Goal: Task Accomplishment & Management: Manage account settings

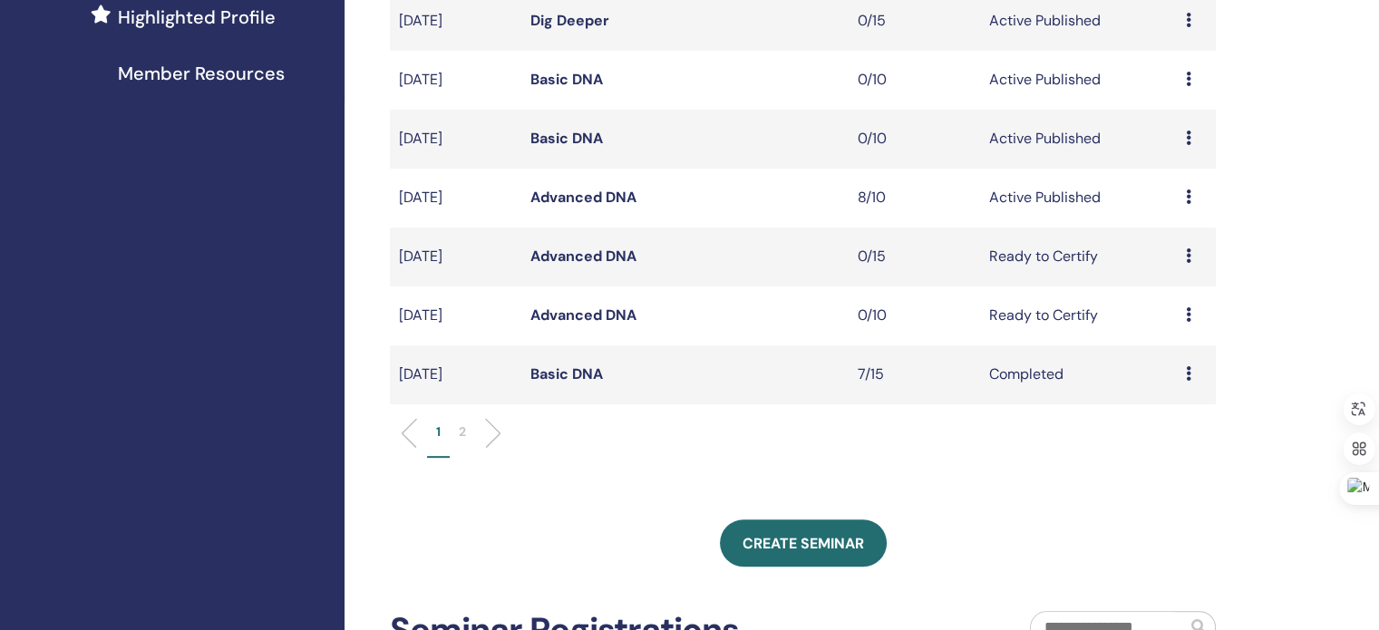
scroll to position [598, 0]
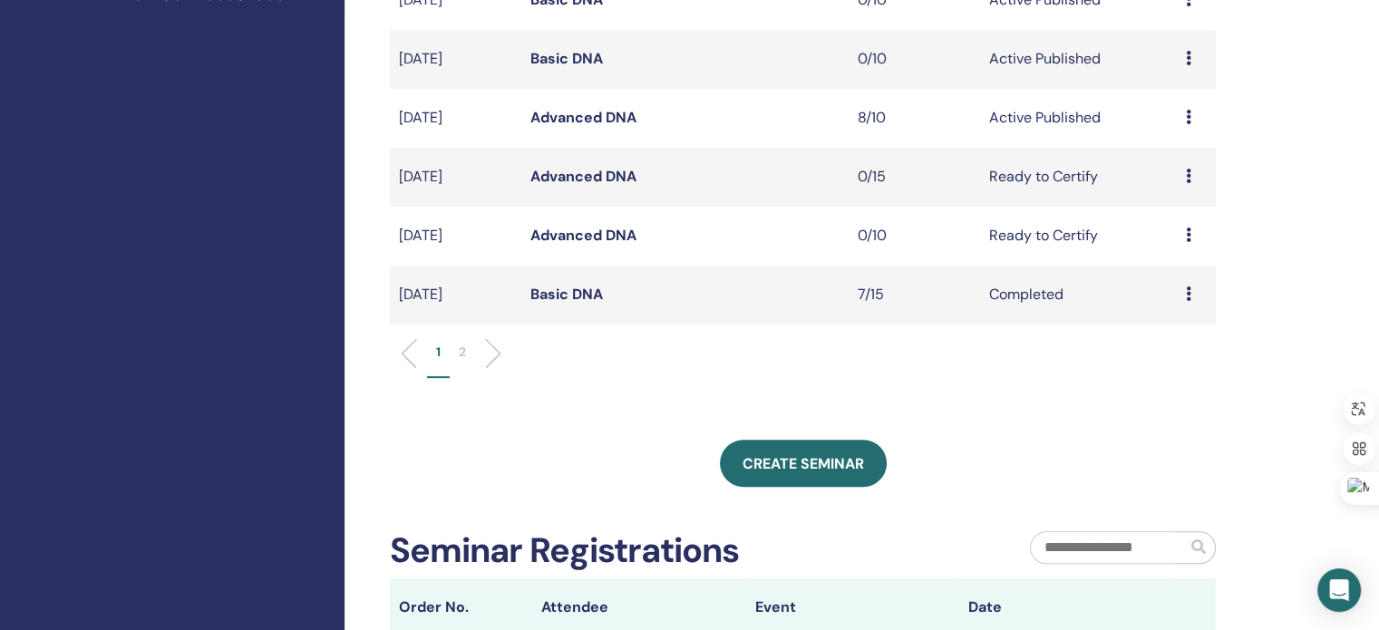
click at [460, 350] on p "2" at bounding box center [462, 352] width 7 height 19
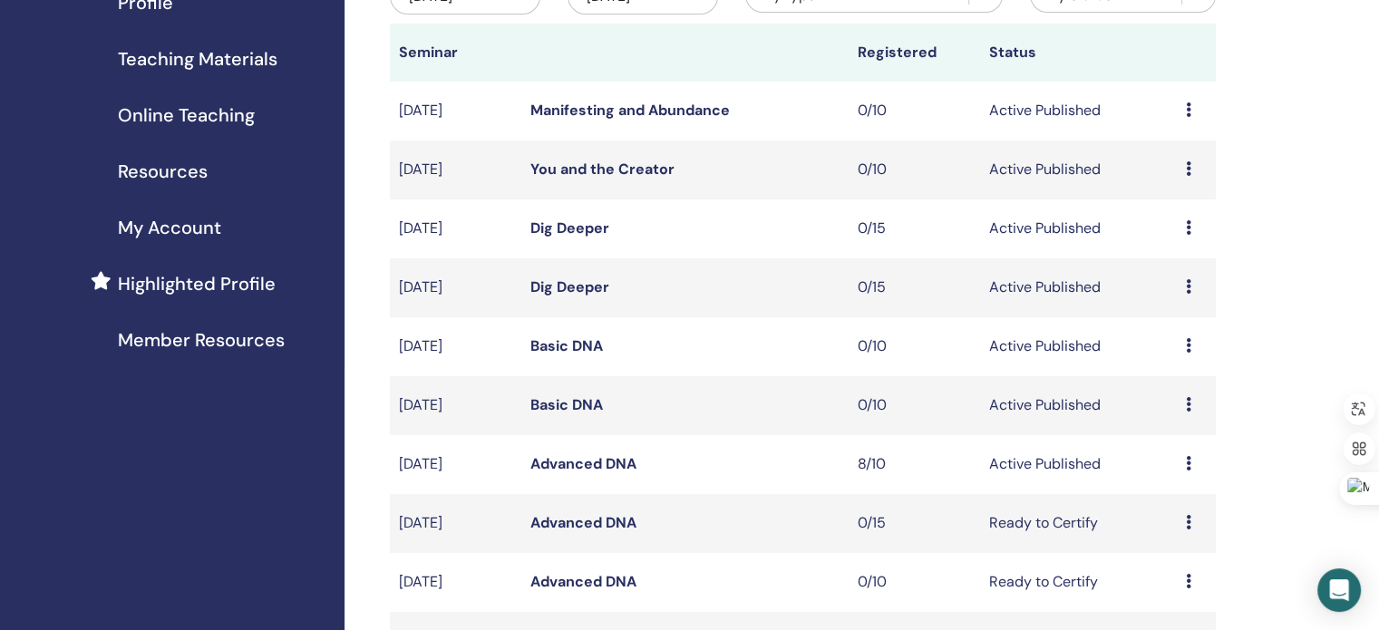
scroll to position [253, 0]
click at [1188, 463] on icon at bounding box center [1188, 462] width 5 height 15
click at [1177, 530] on link "Attendees" at bounding box center [1175, 532] width 69 height 19
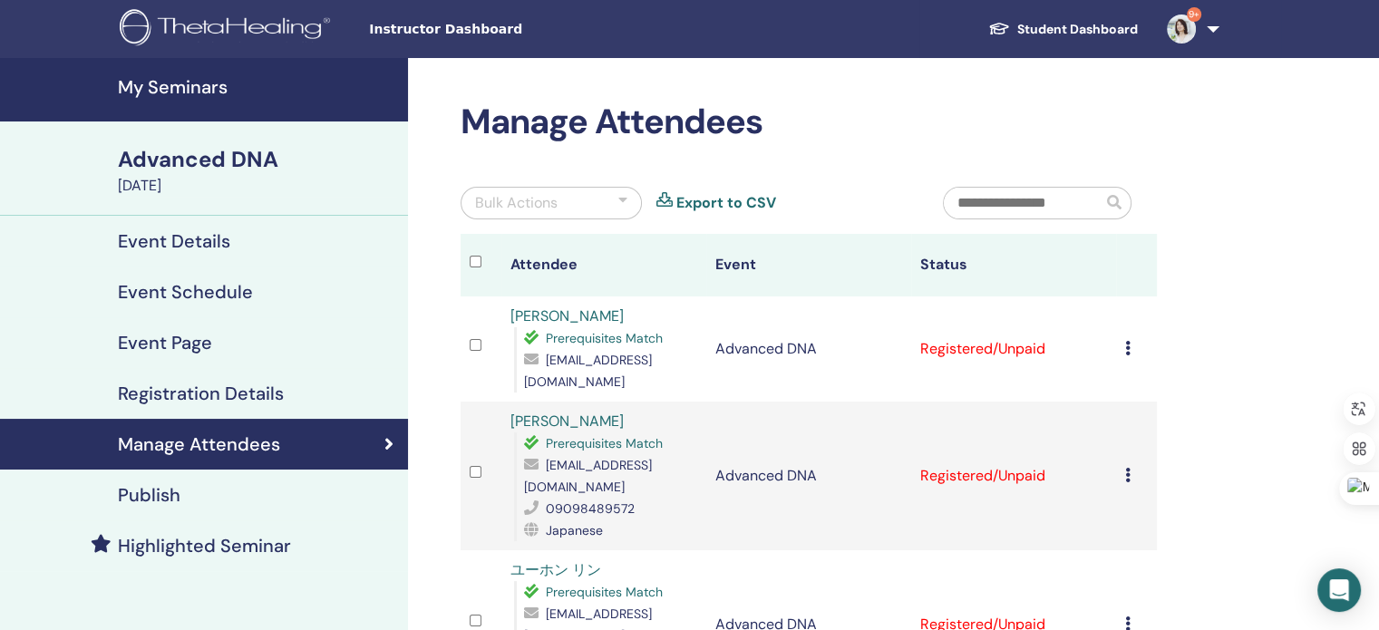
click at [1127, 350] on icon at bounding box center [1127, 348] width 5 height 15
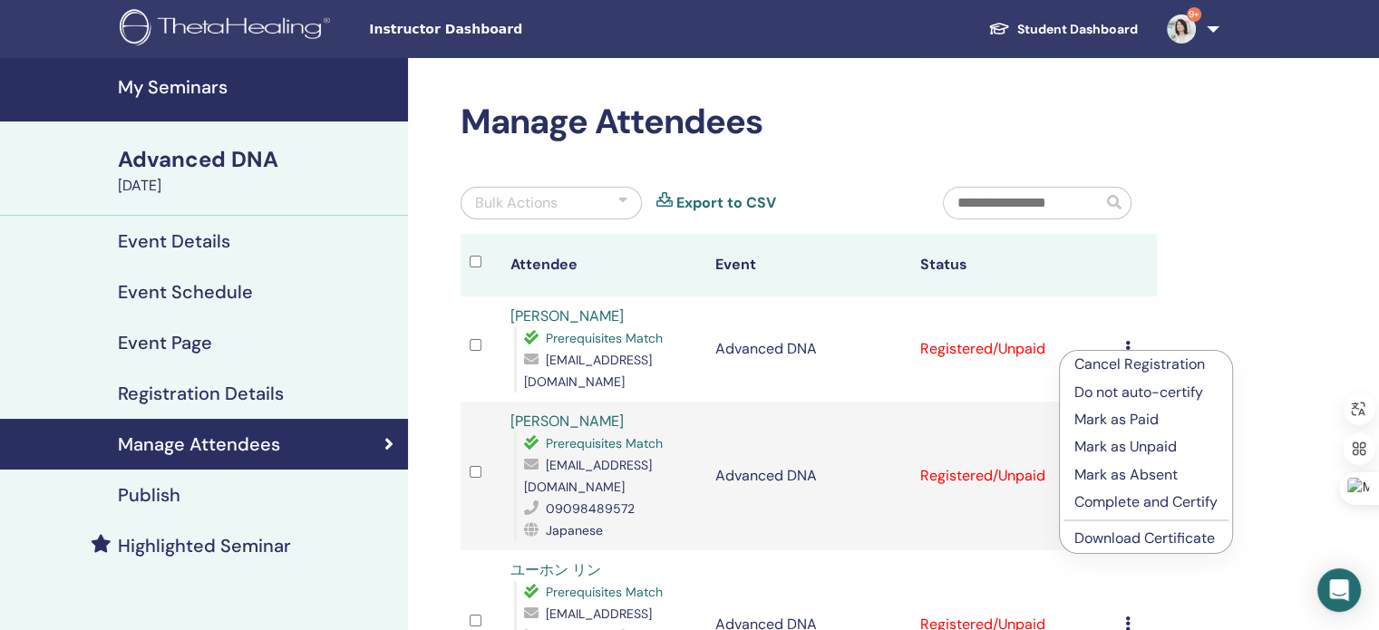
click at [1138, 500] on p "Complete and Certify" at bounding box center [1145, 502] width 143 height 22
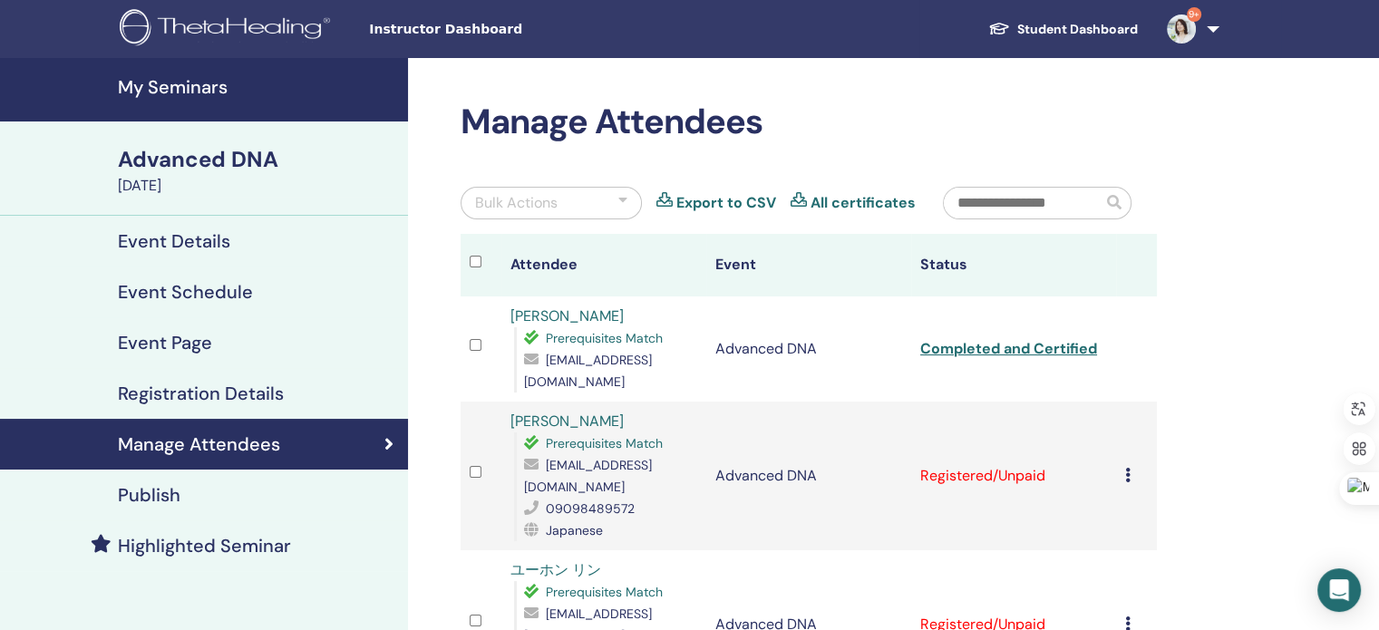
click at [1128, 468] on icon at bounding box center [1127, 475] width 5 height 15
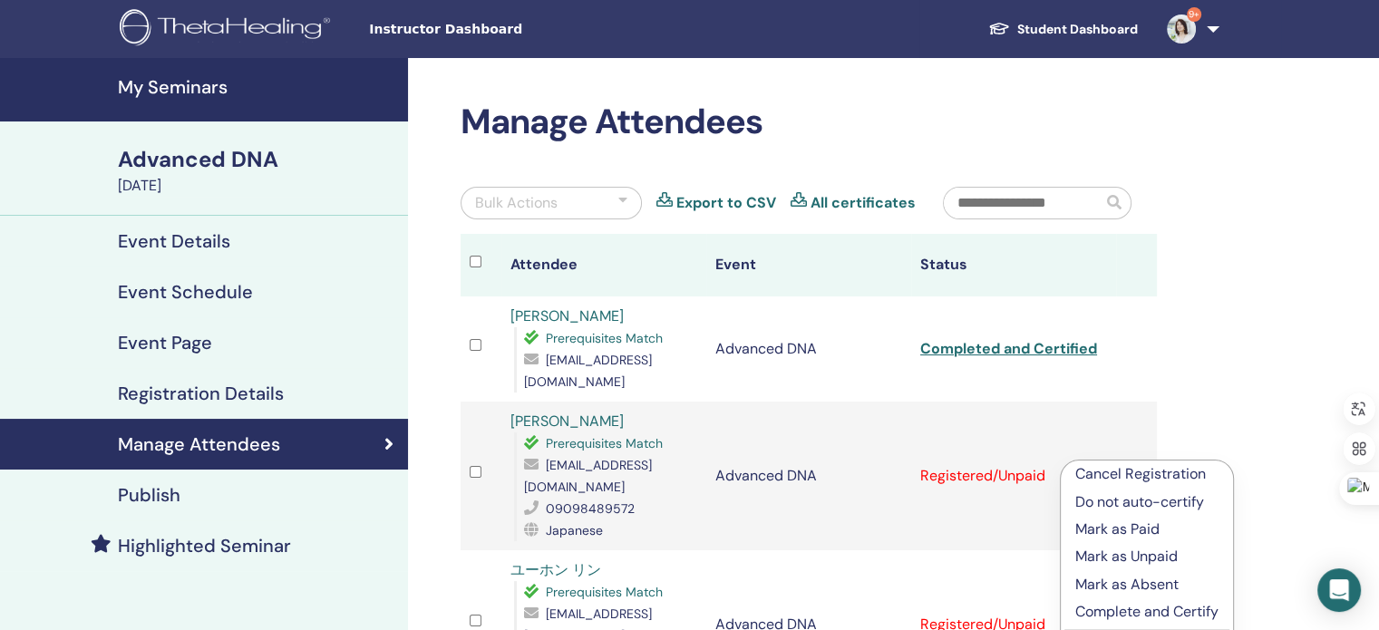
click at [1115, 609] on p "Complete and Certify" at bounding box center [1146, 612] width 143 height 22
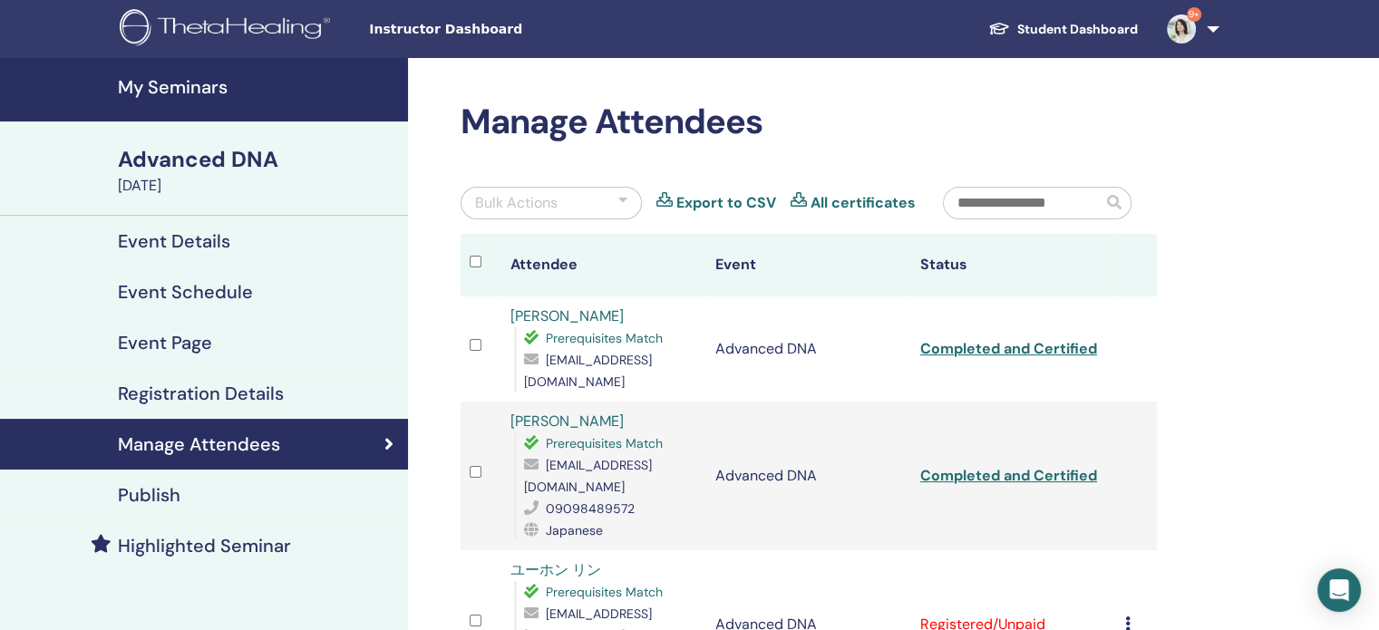
scroll to position [290, 0]
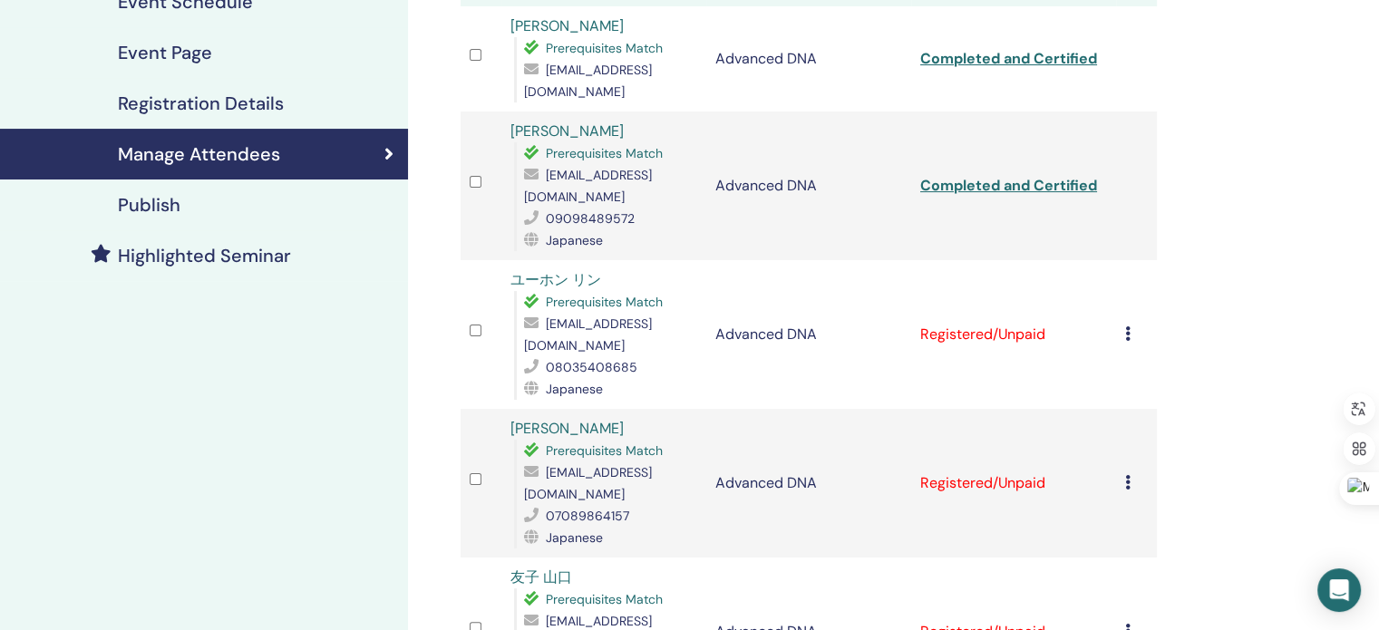
click at [1120, 304] on td "Cancel Registration Do not auto-certify Mark as Paid Mark as Unpaid Mark as Abs…" at bounding box center [1136, 334] width 41 height 149
click at [1128, 326] on icon at bounding box center [1127, 333] width 5 height 15
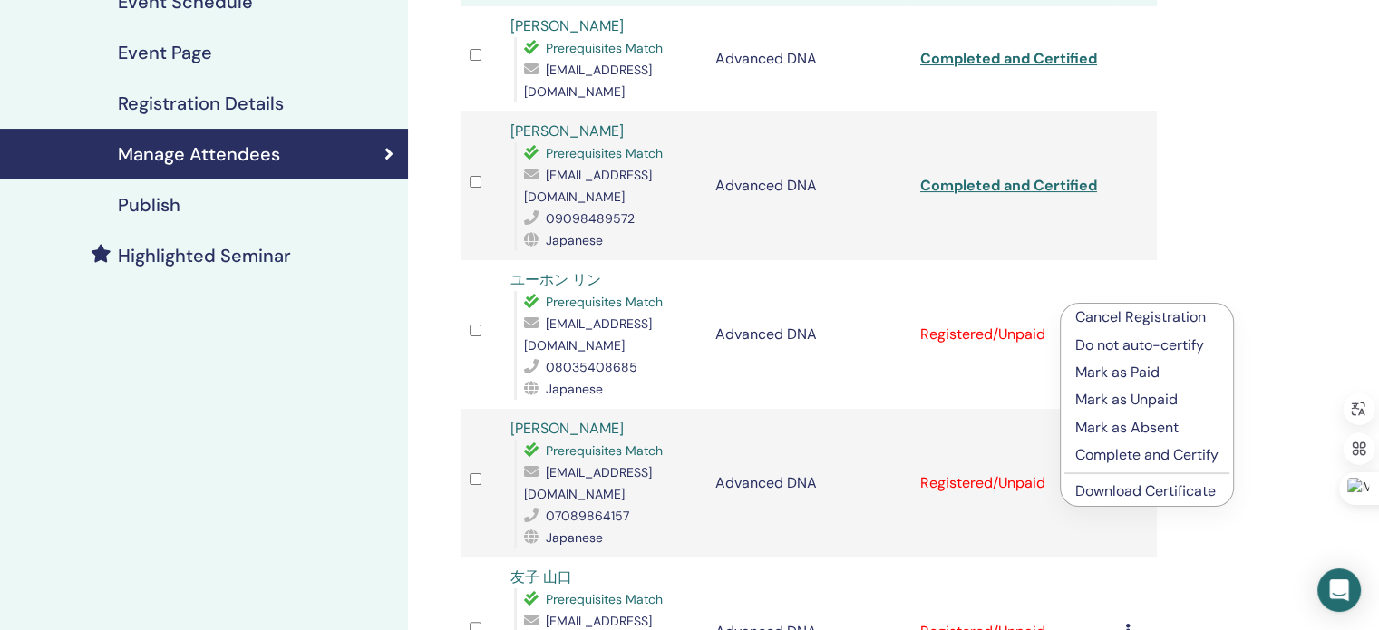
click at [1153, 451] on p "Complete and Certify" at bounding box center [1146, 455] width 143 height 22
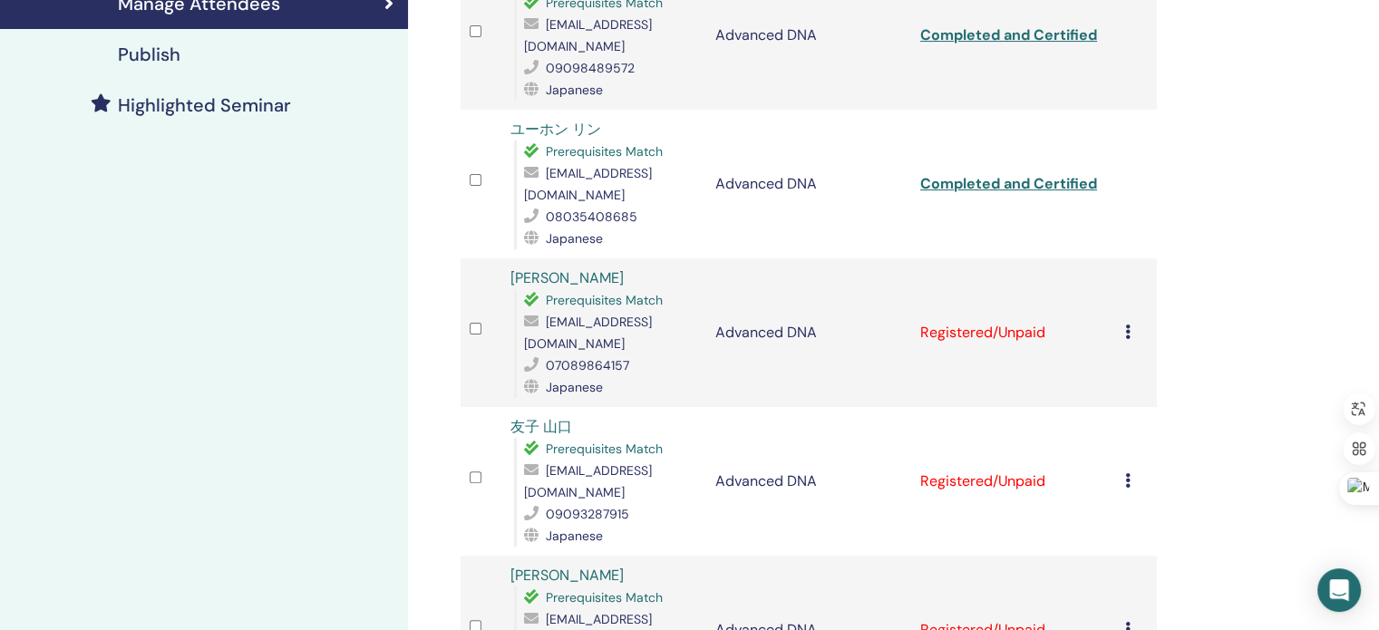
scroll to position [453, 0]
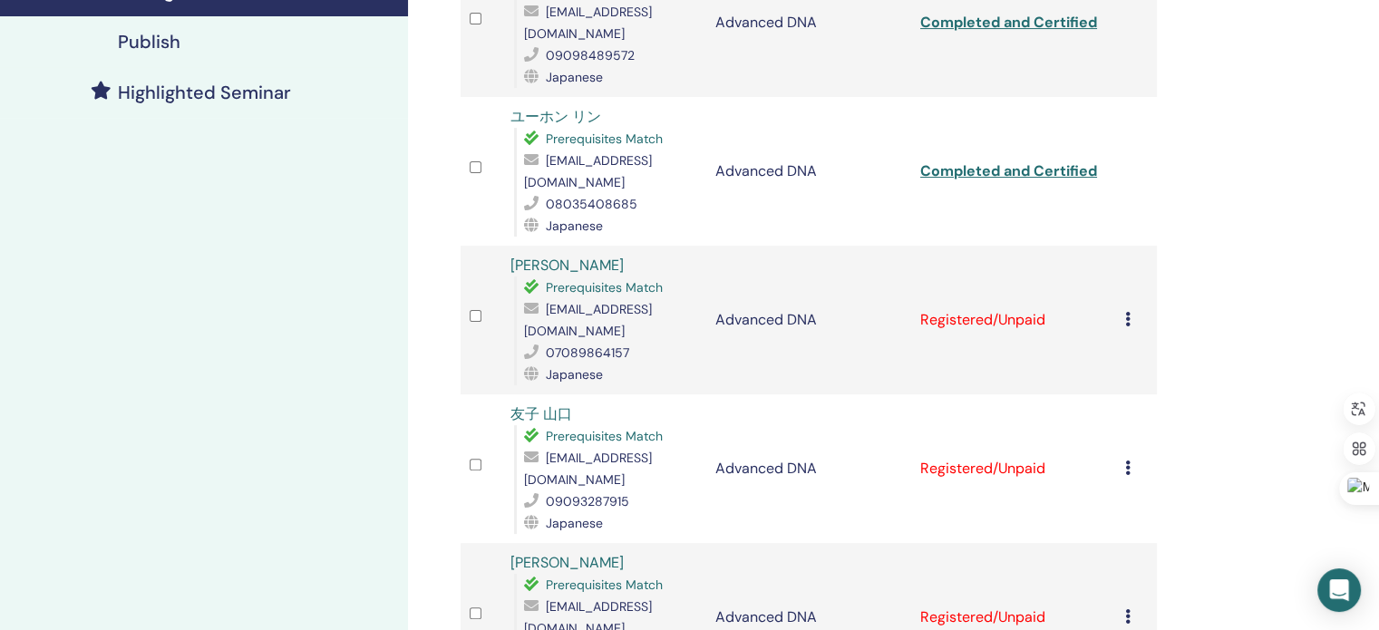
click at [1129, 312] on icon at bounding box center [1127, 319] width 5 height 15
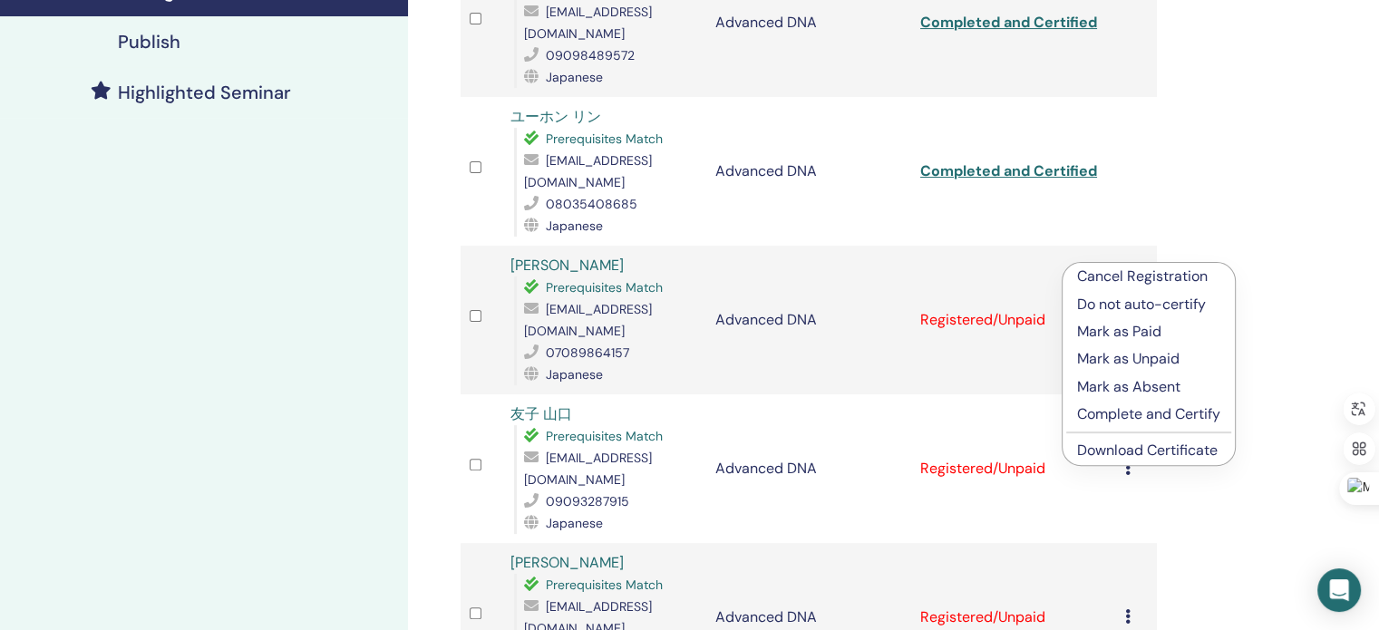
click at [1146, 405] on p "Complete and Certify" at bounding box center [1148, 414] width 143 height 22
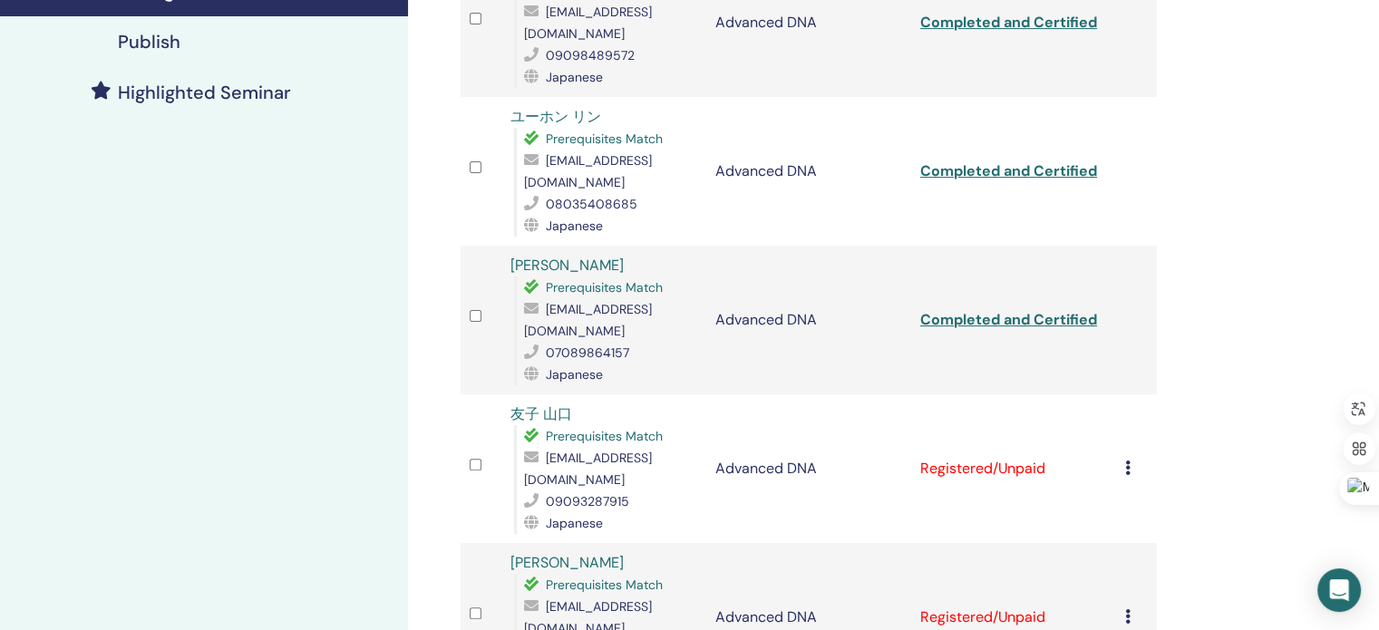
scroll to position [460, 0]
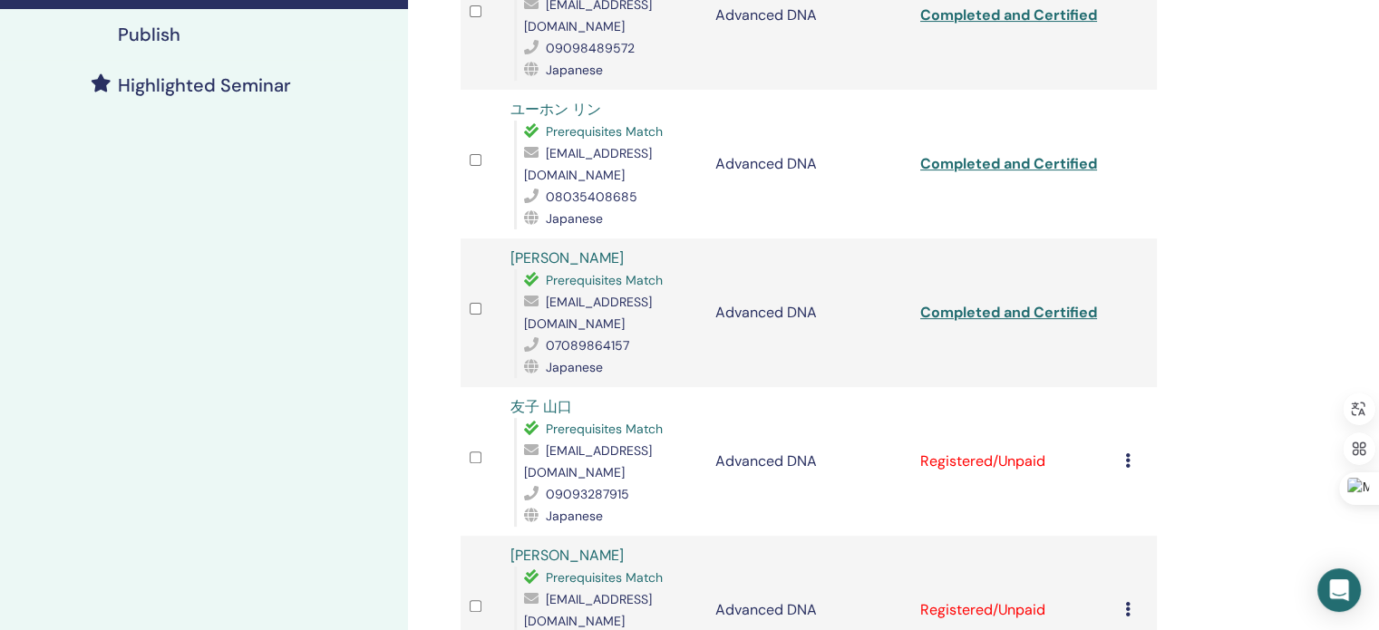
click at [1128, 453] on icon at bounding box center [1127, 460] width 5 height 15
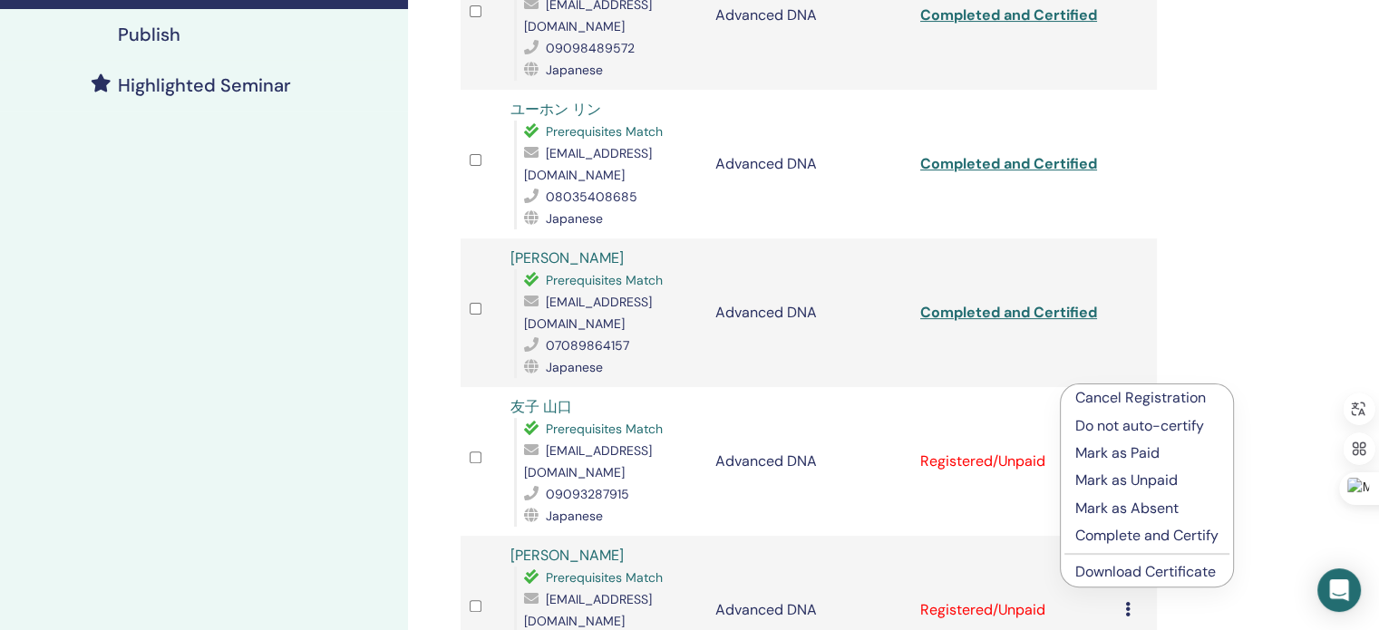
click at [1116, 539] on p "Complete and Certify" at bounding box center [1146, 536] width 143 height 22
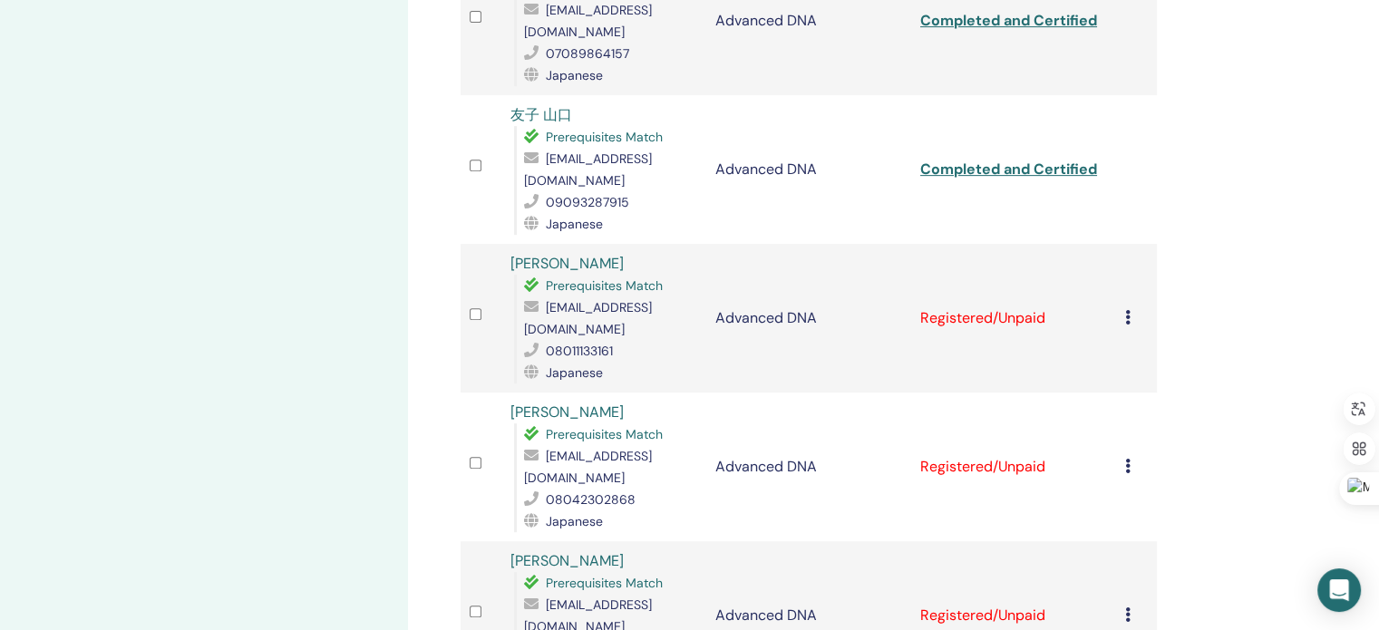
scroll to position [760, 0]
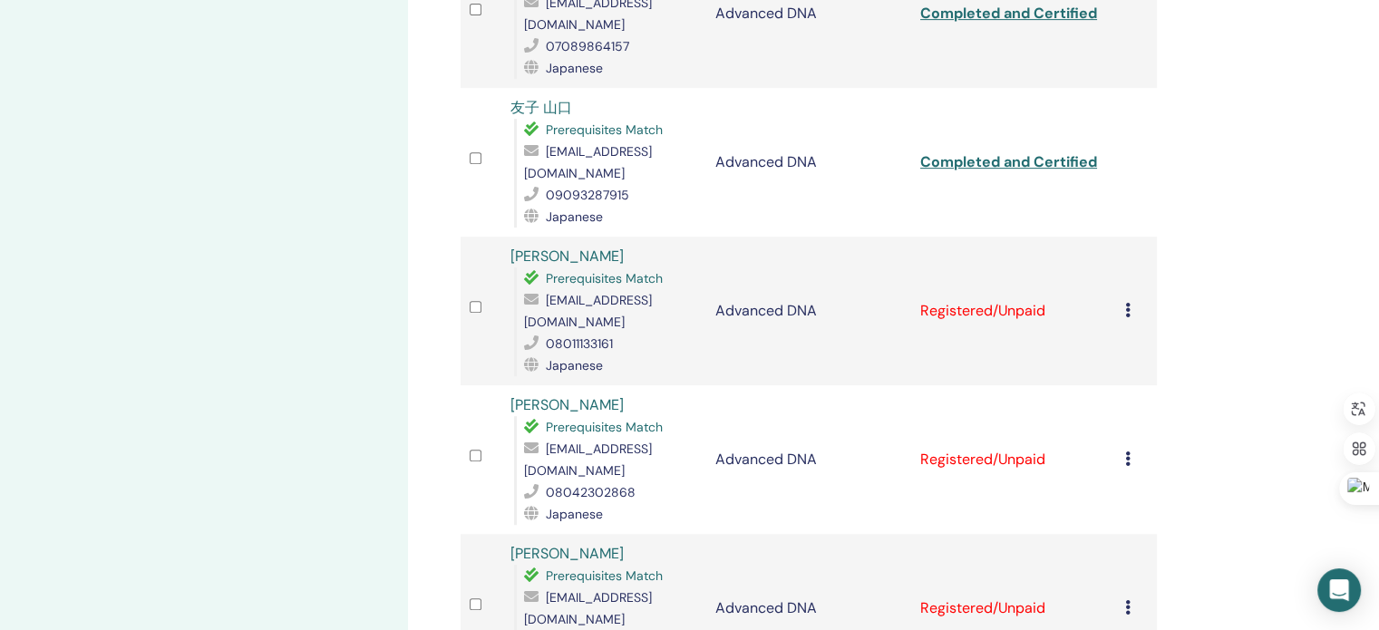
click at [1126, 303] on icon at bounding box center [1127, 310] width 5 height 15
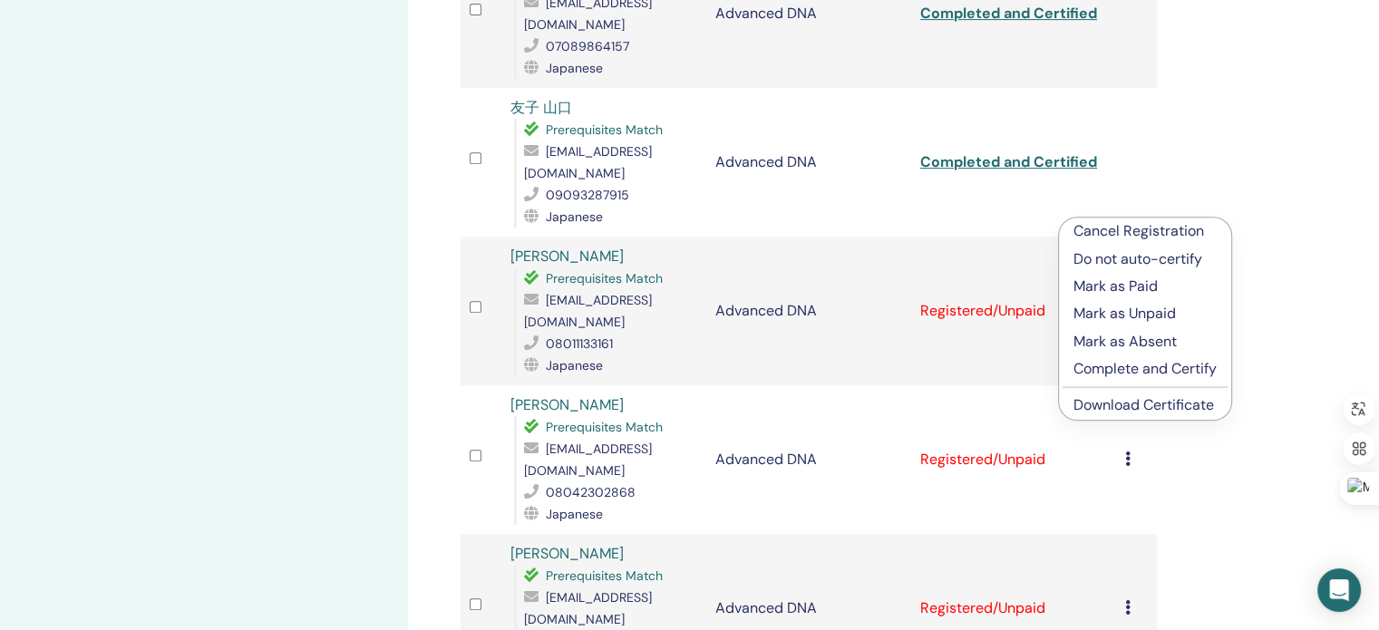
click at [1138, 361] on p "Complete and Certify" at bounding box center [1144, 369] width 143 height 22
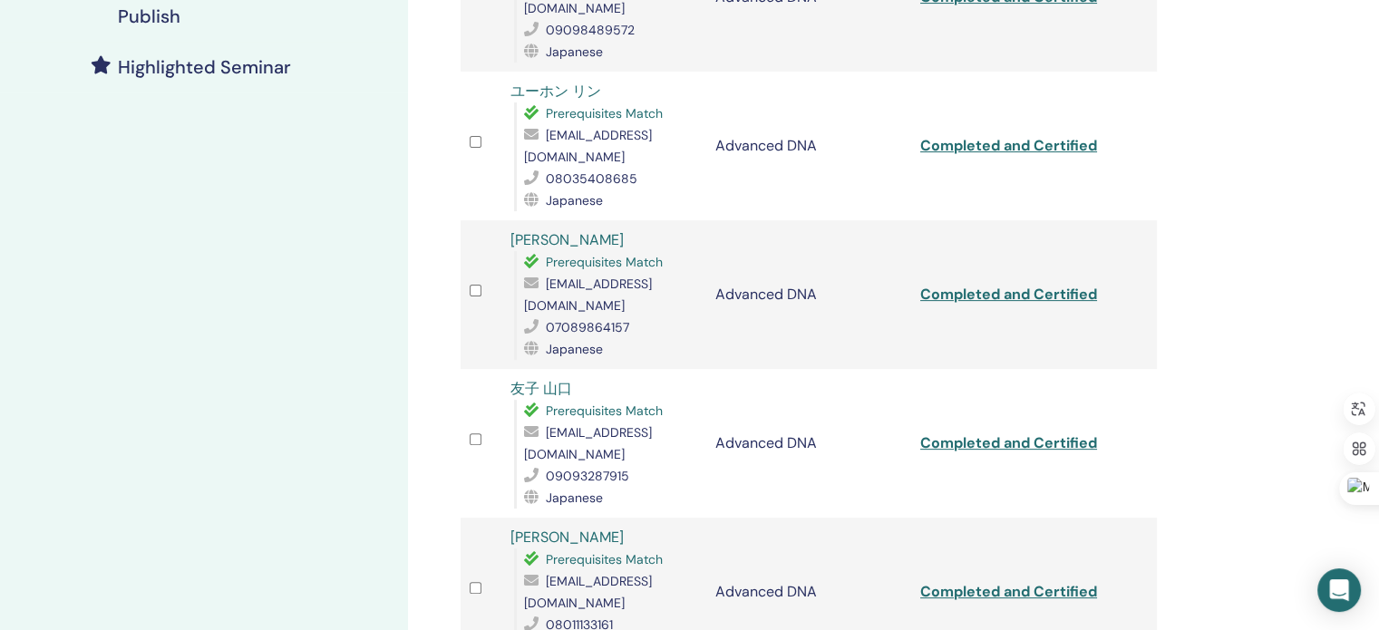
scroll to position [787, 0]
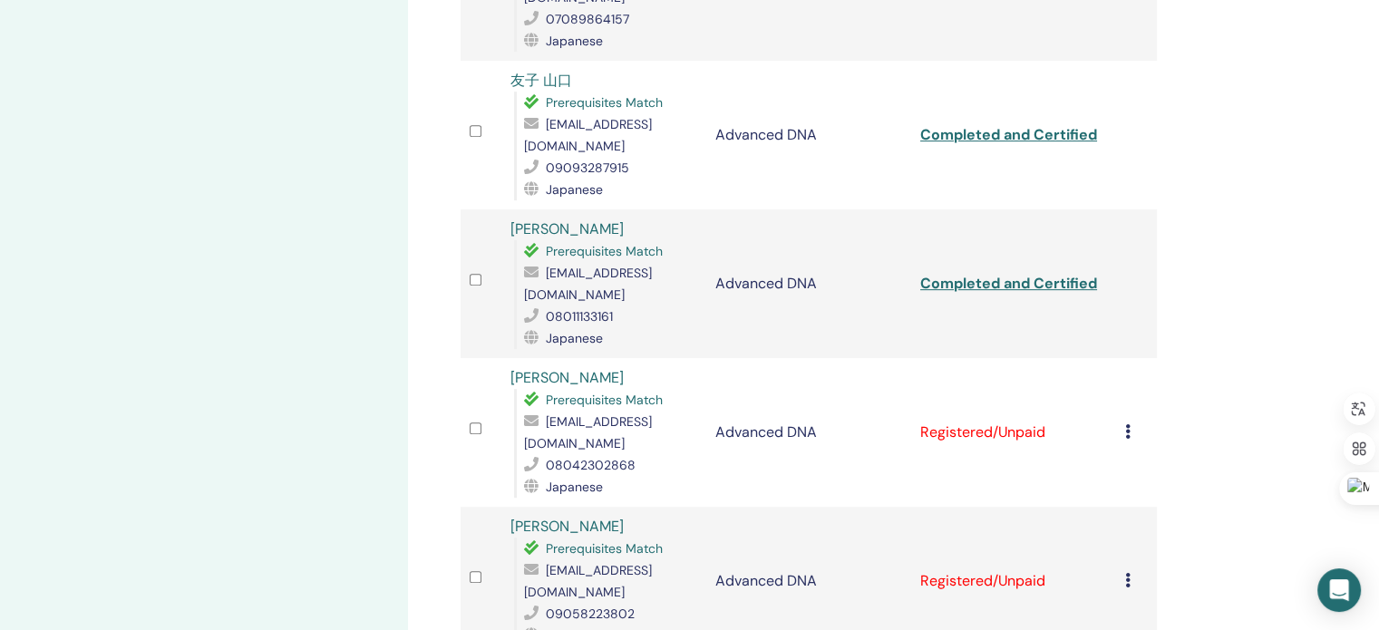
click at [1126, 424] on icon at bounding box center [1127, 431] width 5 height 15
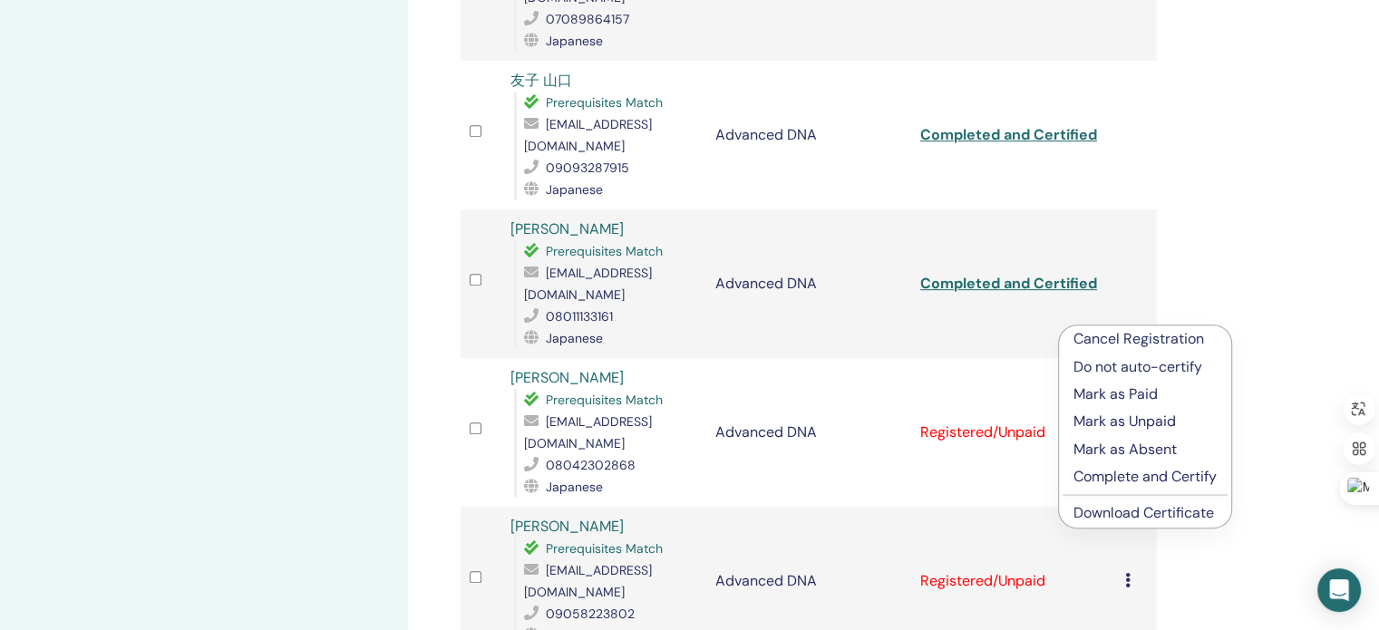
click at [1149, 479] on p "Complete and Certify" at bounding box center [1144, 477] width 143 height 22
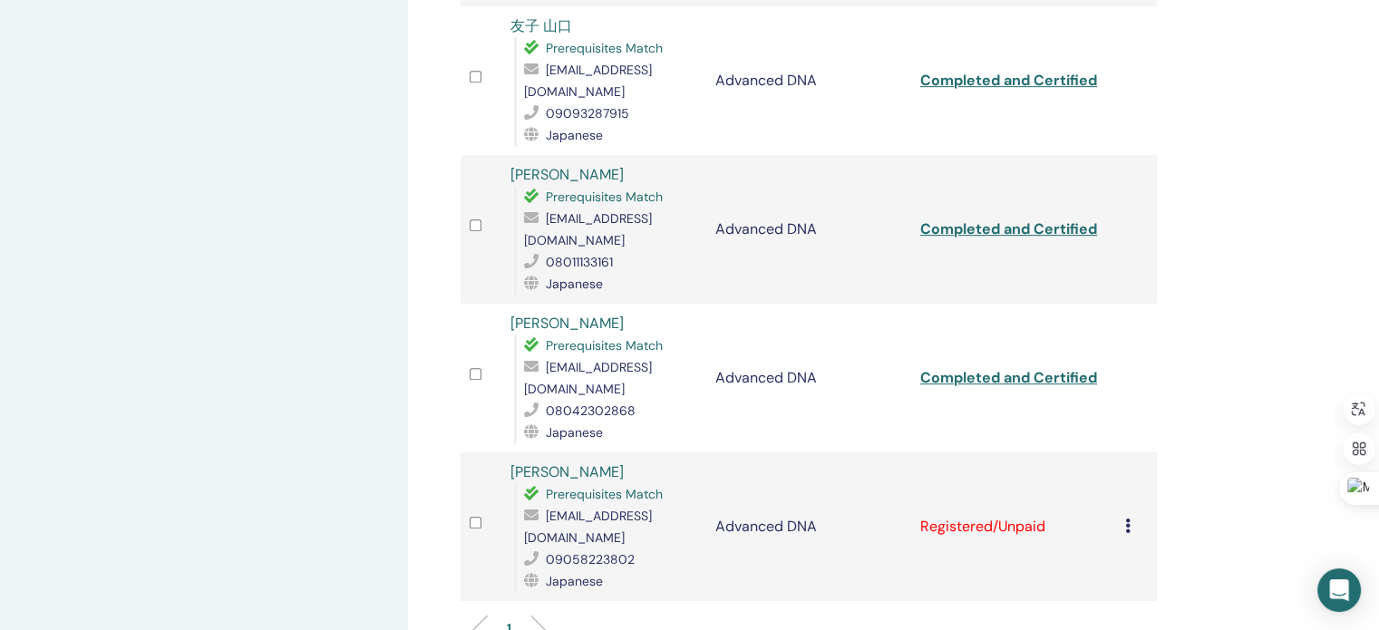
scroll to position [843, 0]
click at [1125, 517] on icon at bounding box center [1127, 524] width 5 height 15
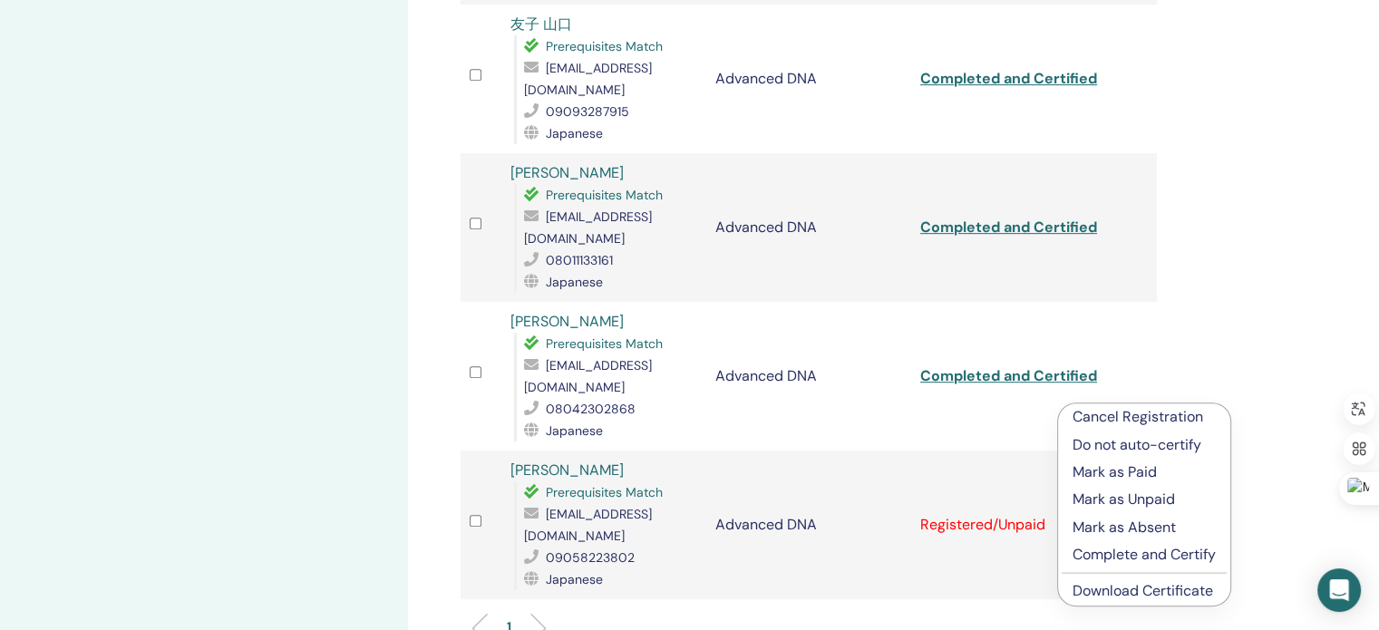
click at [1129, 561] on p "Complete and Certify" at bounding box center [1143, 555] width 143 height 22
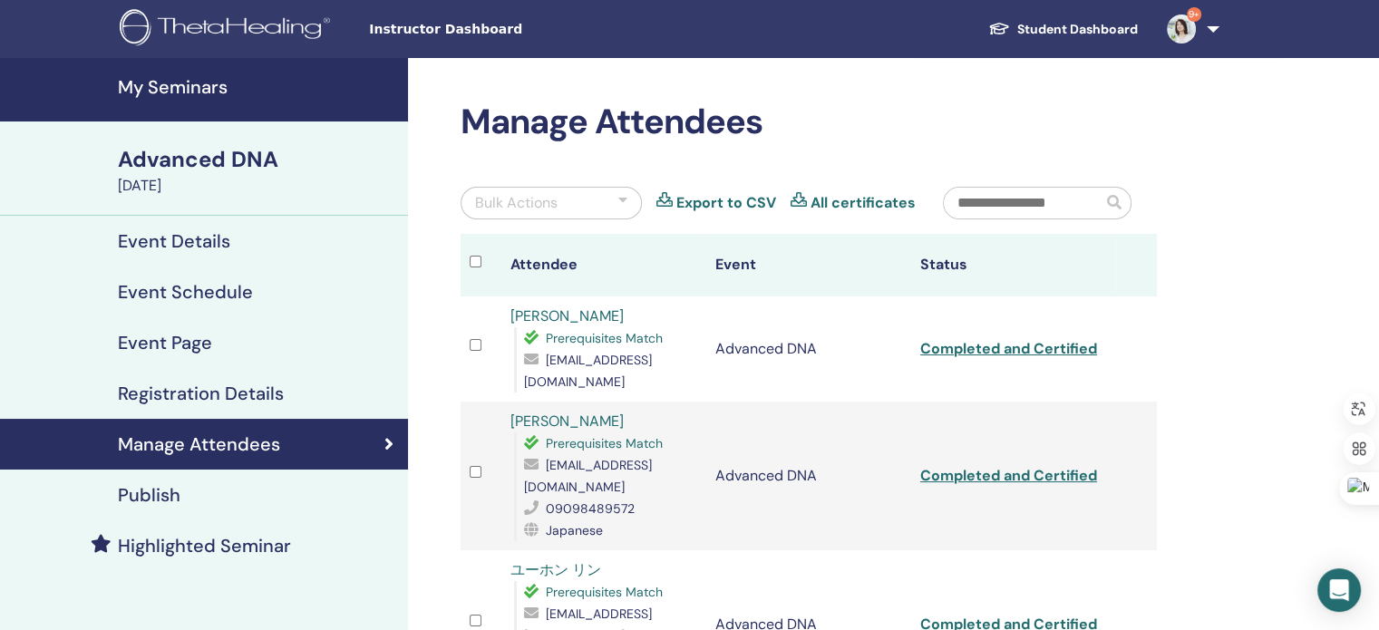
click at [197, 82] on h4 "My Seminars" at bounding box center [257, 87] width 279 height 22
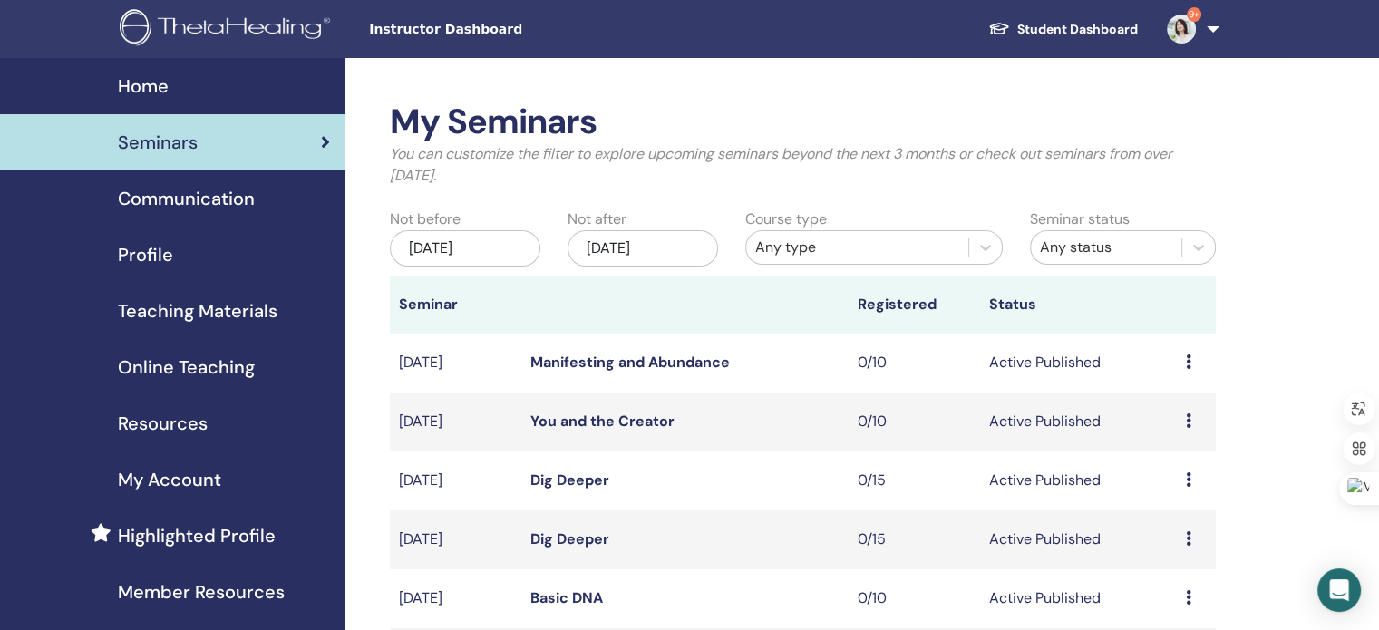
click at [477, 248] on div "[DATE]" at bounding box center [465, 248] width 150 height 36
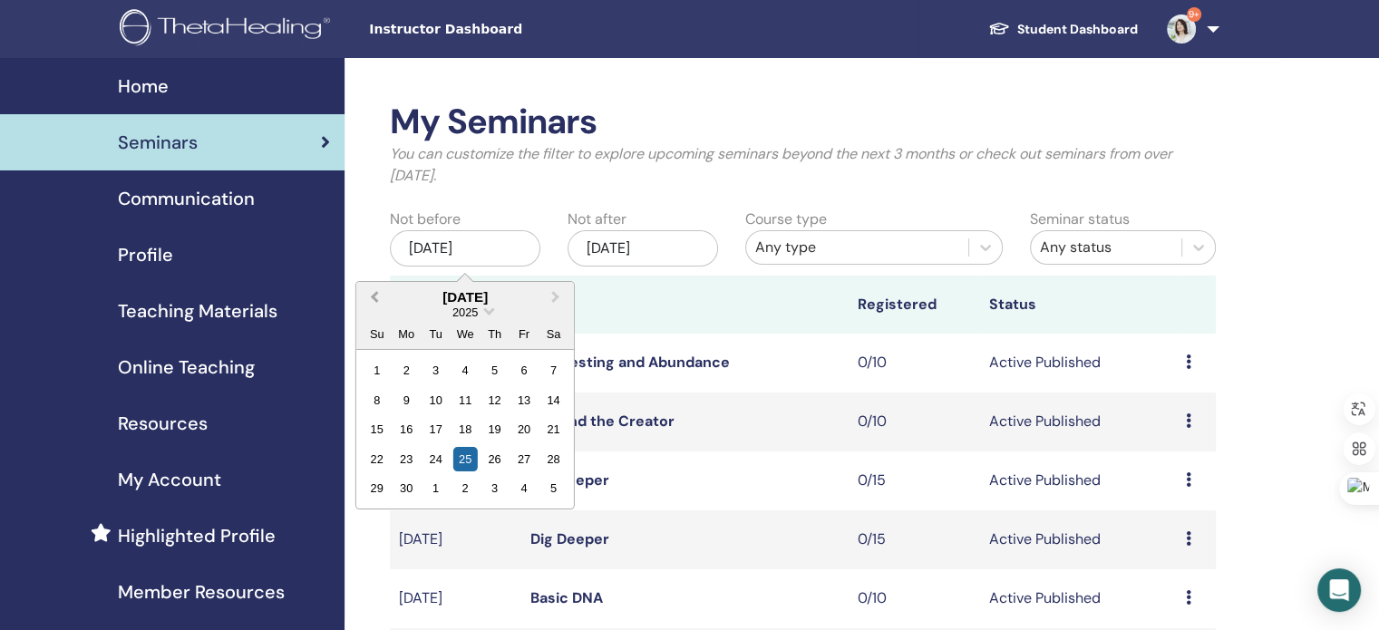
click at [370, 293] on button "Previous Month" at bounding box center [372, 298] width 29 height 29
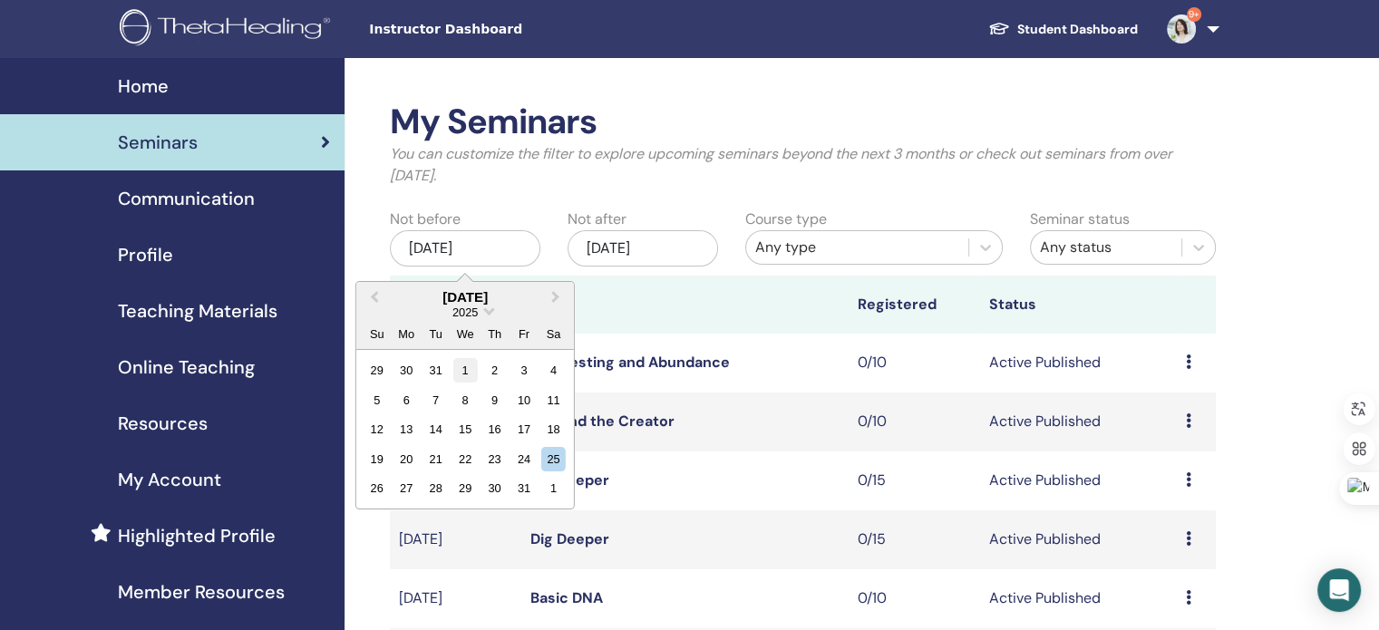
click at [462, 362] on div "1" at bounding box center [464, 370] width 24 height 24
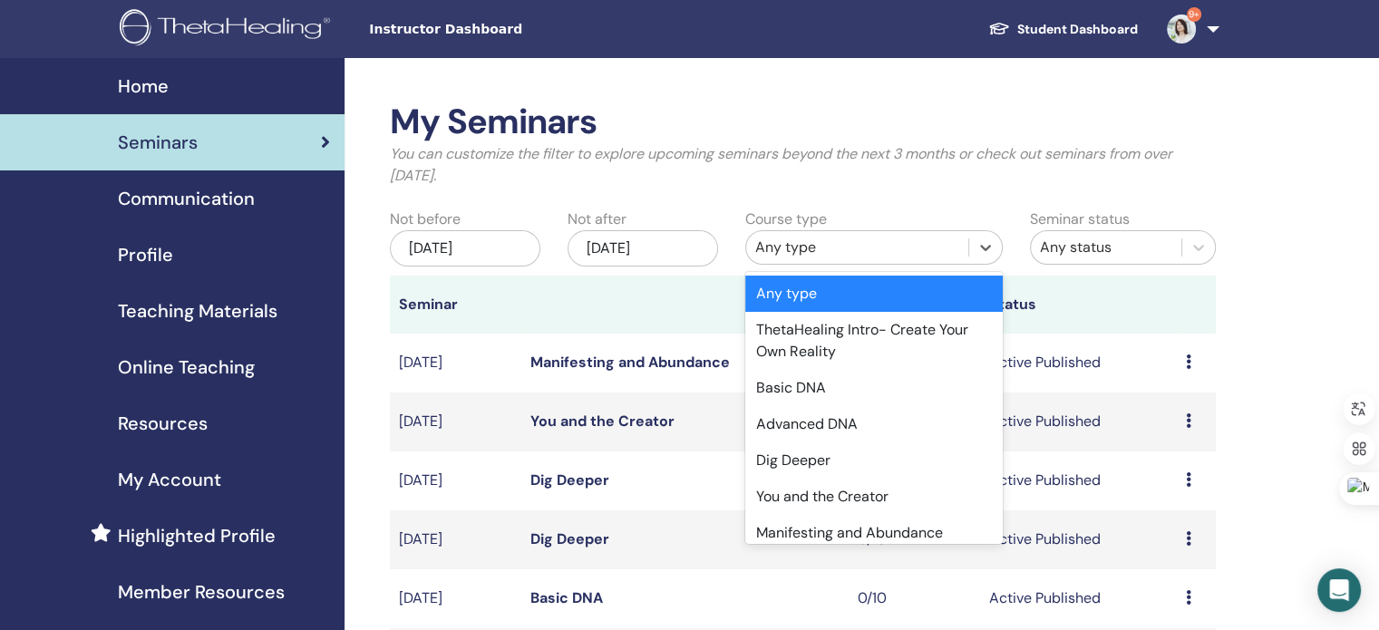
click at [783, 248] on div "Any type" at bounding box center [857, 248] width 204 height 22
click at [806, 377] on div "Basic DNA" at bounding box center [873, 388] width 257 height 36
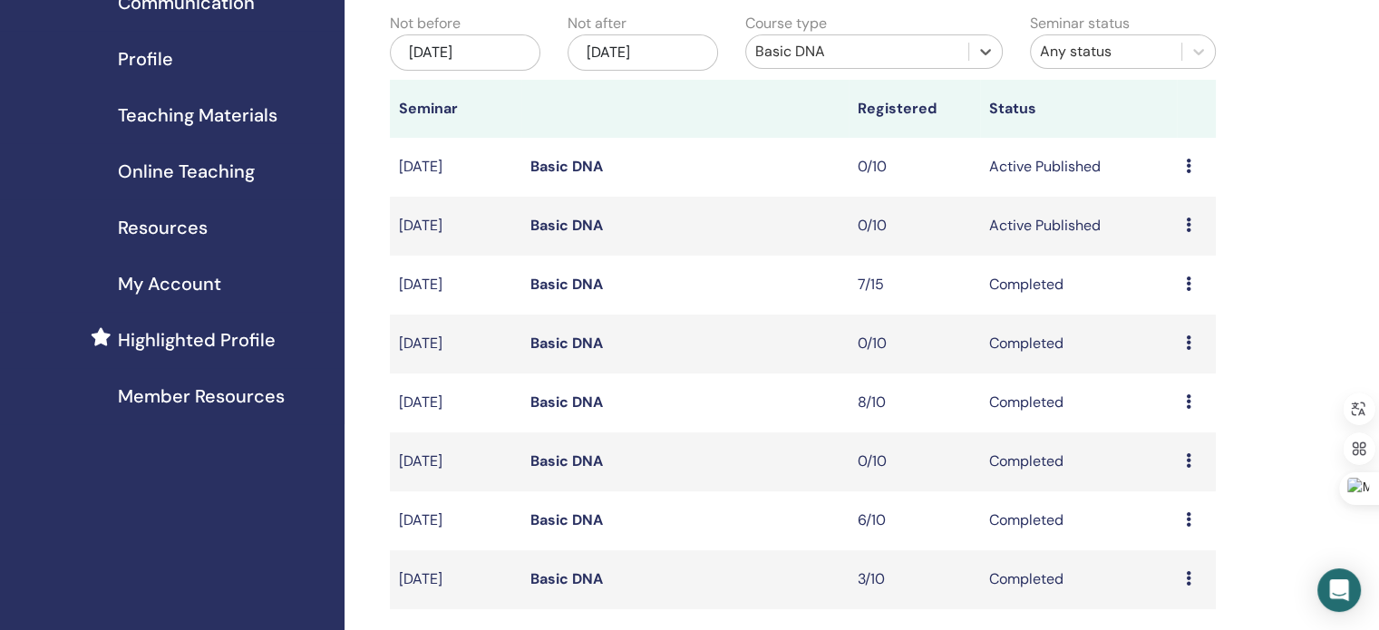
scroll to position [332, 0]
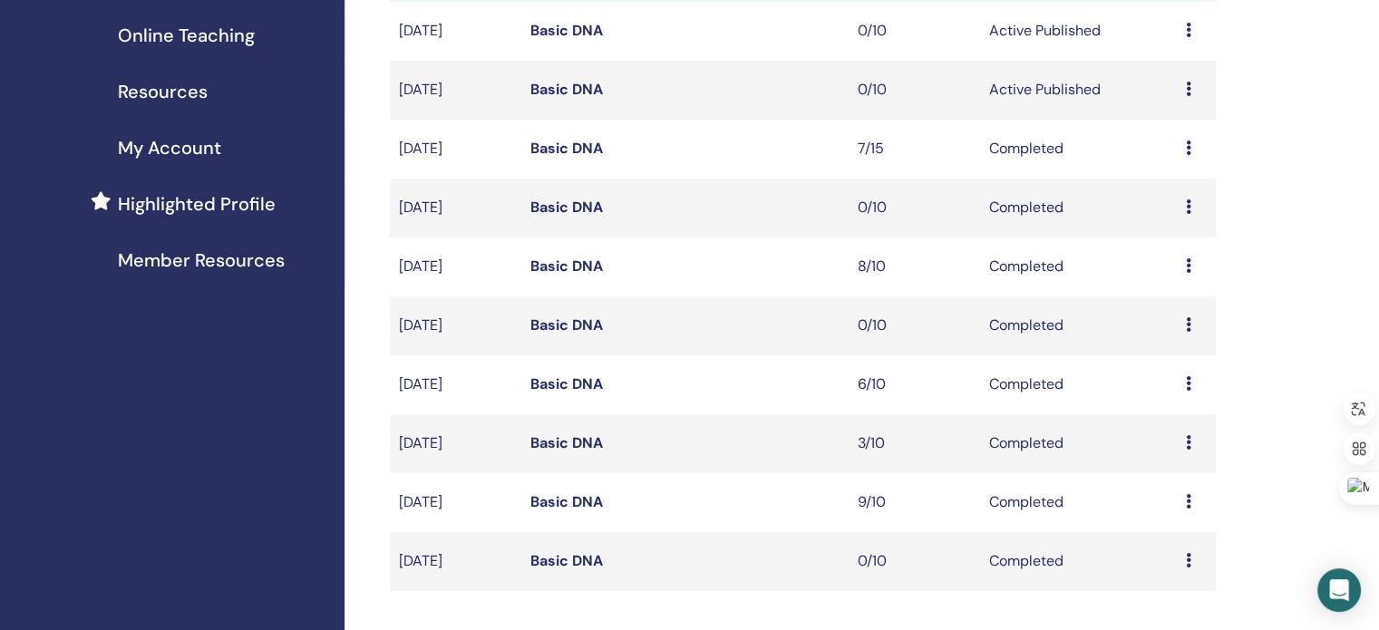
click at [1186, 382] on icon at bounding box center [1188, 383] width 5 height 15
click at [1170, 422] on link "Attendees" at bounding box center [1172, 423] width 69 height 19
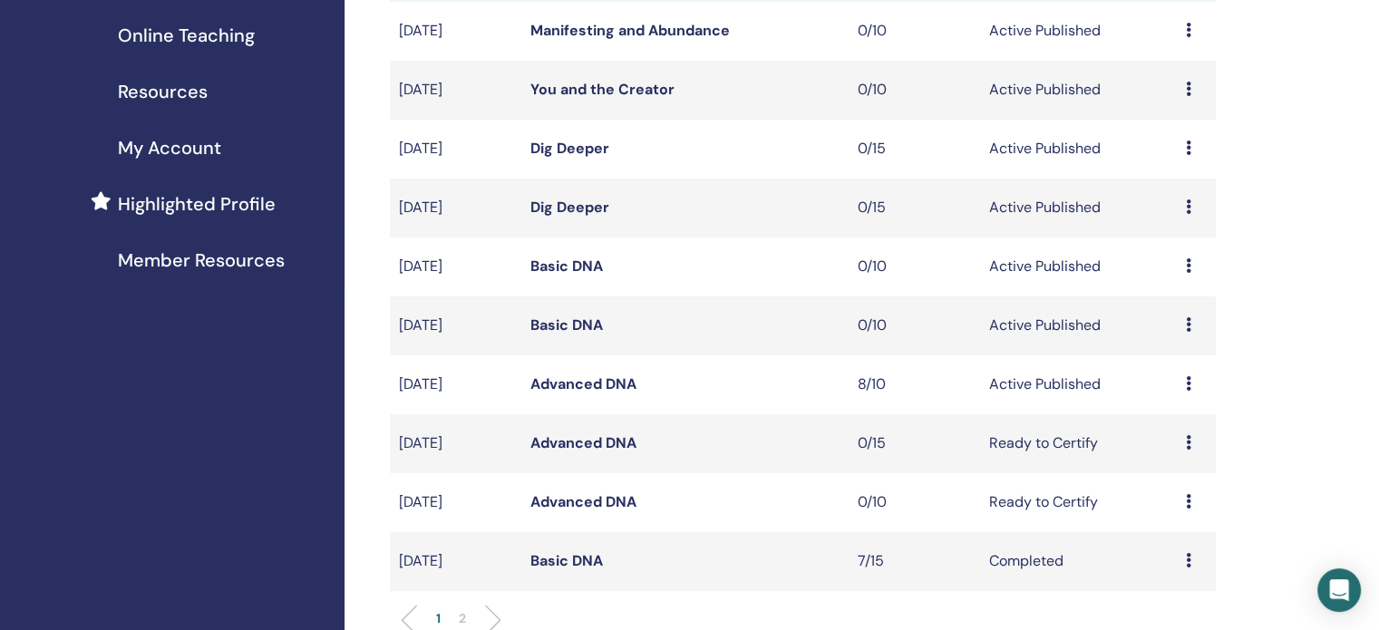
scroll to position [332, 0]
click at [1186, 327] on icon at bounding box center [1188, 324] width 5 height 15
click at [1287, 283] on div "My Seminars You can customize the filter to explore upcoming seminars beyond th…" at bounding box center [861, 577] width 1034 height 1702
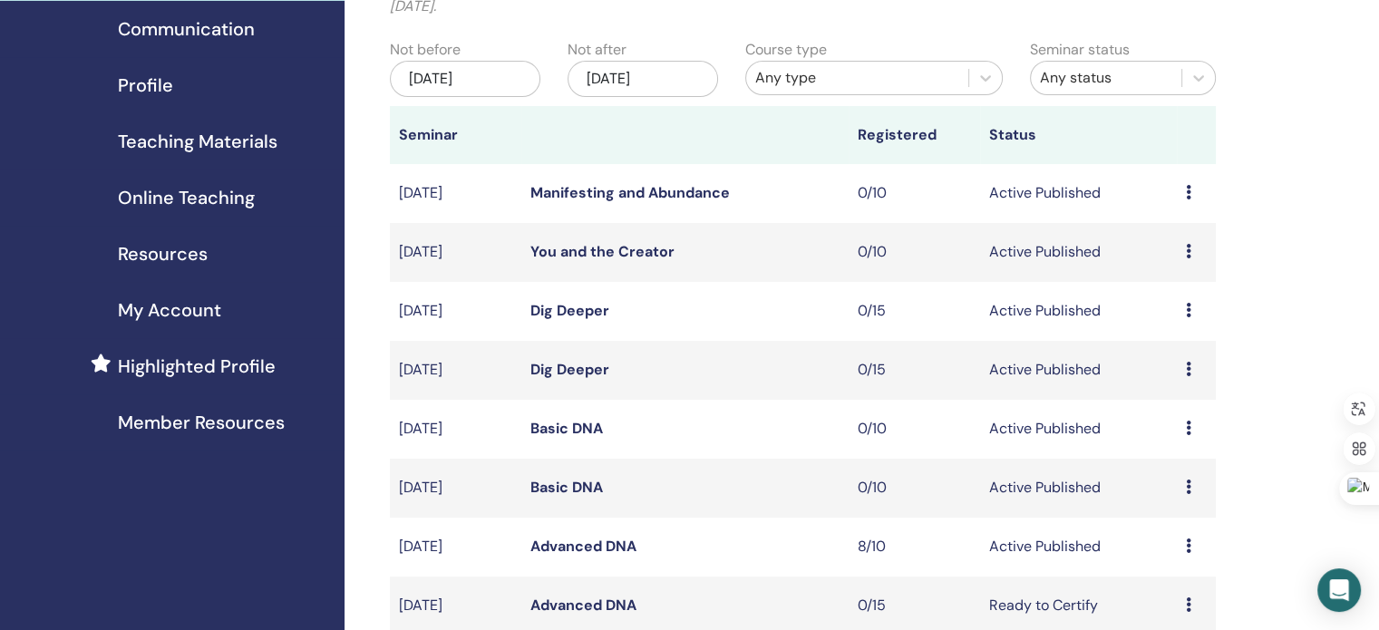
scroll to position [166, 0]
